Goal: Transaction & Acquisition: Purchase product/service

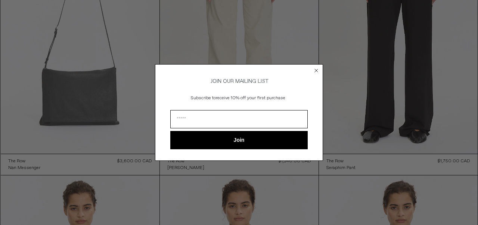
scroll to position [129, 0]
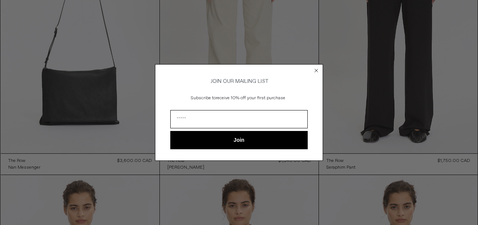
click at [316, 69] on circle "Close dialog" at bounding box center [316, 70] width 7 height 7
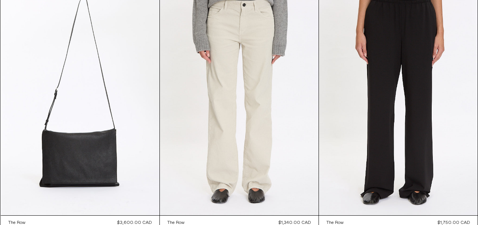
scroll to position [0, 0]
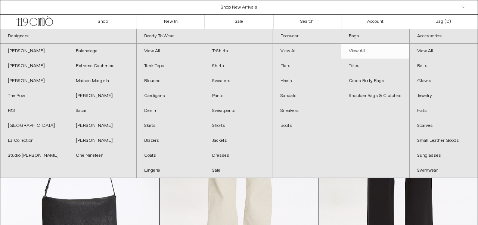
click at [370, 53] on link "View All" at bounding box center [375, 51] width 68 height 15
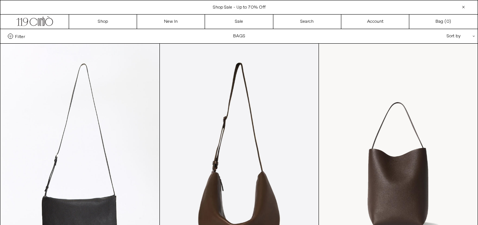
click at [461, 36] on div "Sort by .cls-1{fill:#231f20}" at bounding box center [436, 36] width 67 height 14
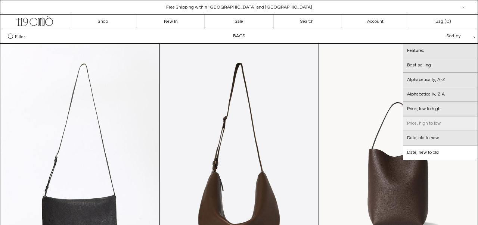
click at [434, 119] on link "Price, high to low" at bounding box center [441, 124] width 74 height 15
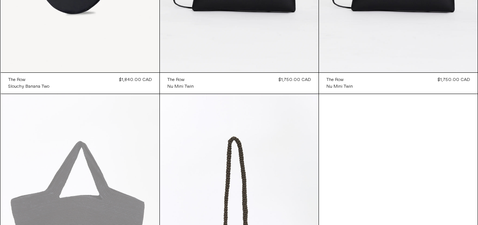
scroll to position [1668, 0]
